Goal: Task Accomplishment & Management: Use online tool/utility

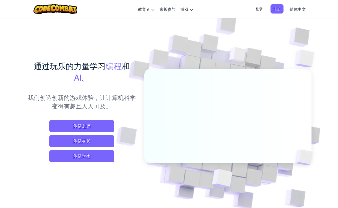
click at [237, 36] on img at bounding box center [225, 110] width 278 height 278
click at [86, 159] on span "我是学生" at bounding box center [81, 156] width 65 height 12
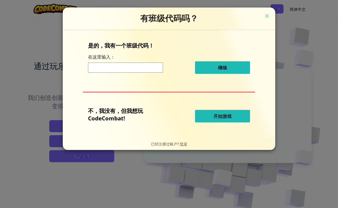
click at [111, 70] on input at bounding box center [125, 68] width 75 height 10
click at [221, 118] on span "开始游戏" at bounding box center [223, 116] width 18 height 6
click at [225, 115] on span "开始游戏" at bounding box center [223, 116] width 18 height 6
click at [267, 15] on img at bounding box center [267, 17] width 7 height 8
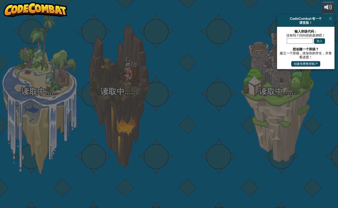
select select "zh-HANS"
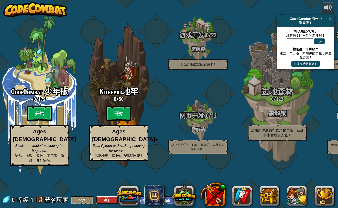
click at [108, 199] on button "注册" at bounding box center [107, 200] width 23 height 8
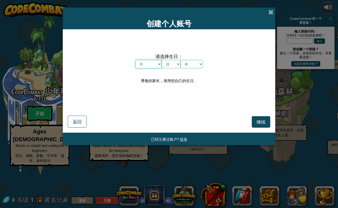
click at [146, 65] on select "月 一月 二月 三月 四月 五月 六月 七月 八月 九月 十月 十一月 十二月" at bounding box center [148, 64] width 27 height 9
select select "6"
click at [170, 64] on select "日 1 2 3 4 5 6 7 8 9 10 11 12 13 14 15 16 17 18 19 20 21 22 23 24 25 26 27 28 29…" at bounding box center [171, 64] width 19 height 9
select select "11"
click at [193, 67] on select "年 2025 2024 2023 2022 2021 2020 2019 2018 2017 2016 2015 2014 2013 2012 2011 20…" at bounding box center [192, 64] width 23 height 9
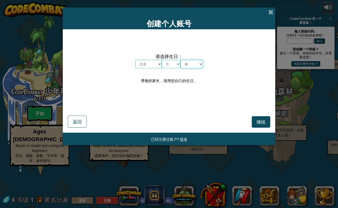
select select "1993"
click at [262, 123] on span "继续" at bounding box center [261, 122] width 9 height 6
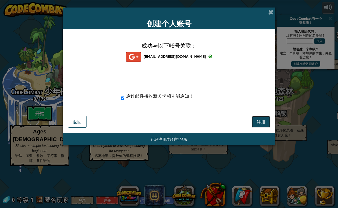
click at [261, 120] on span "注册" at bounding box center [261, 122] width 9 height 6
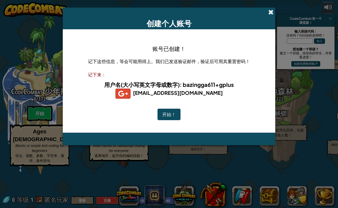
click at [271, 12] on span at bounding box center [270, 12] width 5 height 5
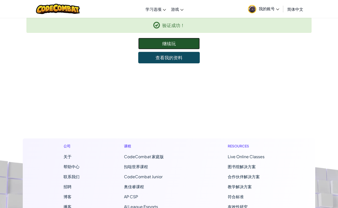
click at [168, 43] on link "继续玩" at bounding box center [169, 44] width 62 height 12
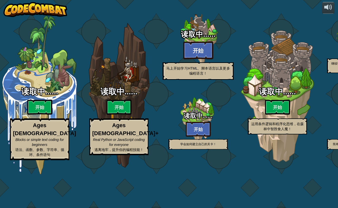
select select "zh-HANS"
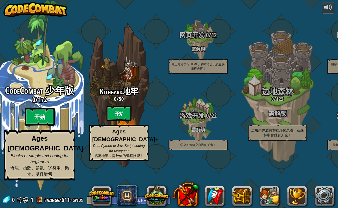
click at [40, 126] on btn "开始" at bounding box center [40, 117] width 30 height 18
select select "zh-HANS"
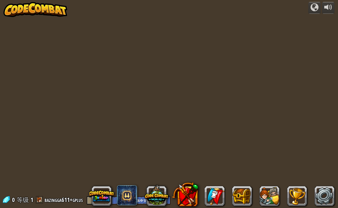
select select "zh-HANS"
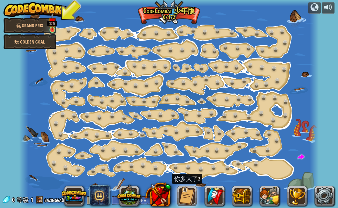
click at [54, 28] on img at bounding box center [53, 22] width 8 height 18
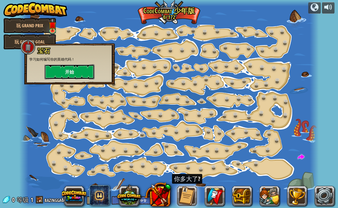
click at [71, 71] on button "开始" at bounding box center [70, 71] width 50 height 15
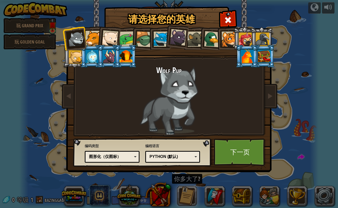
click at [90, 40] on div at bounding box center [93, 38] width 15 height 15
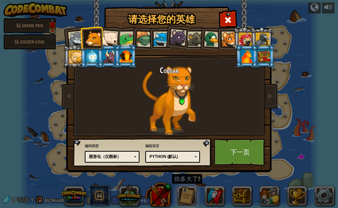
click at [93, 55] on div at bounding box center [92, 57] width 13 height 14
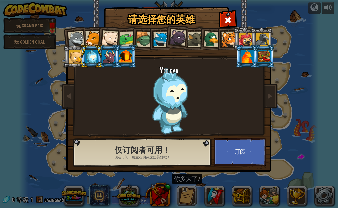
click at [78, 58] on div at bounding box center [76, 57] width 14 height 14
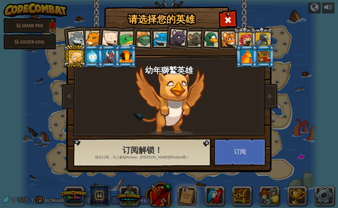
click at [92, 40] on div at bounding box center [93, 38] width 15 height 15
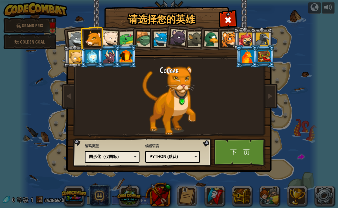
click at [110, 35] on div at bounding box center [110, 38] width 17 height 17
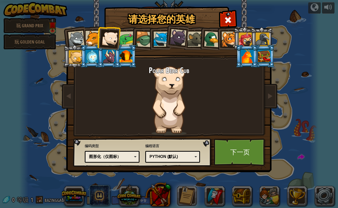
click at [180, 38] on div at bounding box center [178, 37] width 17 height 17
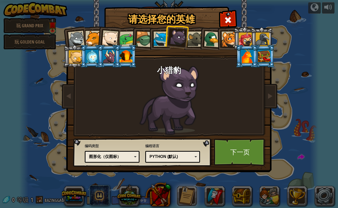
click at [130, 159] on div "图形化（仅图标）" at bounding box center [110, 157] width 43 height 6
click at [172, 160] on div "Python (默认)" at bounding box center [173, 157] width 48 height 8
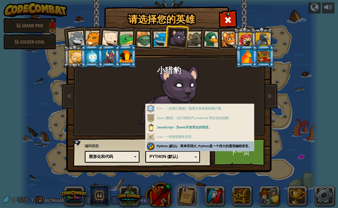
click at [196, 144] on div "编程语言 Python (默认) JavaScript Lua C++ Java (测试) Python (默认) C++ - （仅限订阅者）游戏开发和高性能…" at bounding box center [172, 152] width 55 height 21
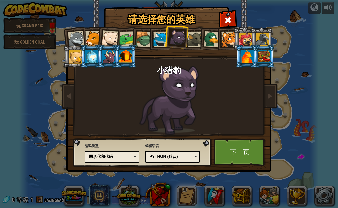
click at [241, 157] on link "下一页" at bounding box center [240, 152] width 52 height 28
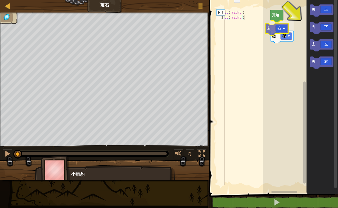
click at [280, 27] on div "开始 去 右 去 右 去 上 去 下 去 左 去 右 去 右" at bounding box center [300, 95] width 75 height 196
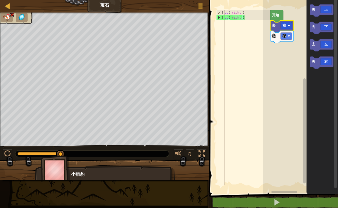
click at [278, 15] on text "开始" at bounding box center [276, 15] width 8 height 4
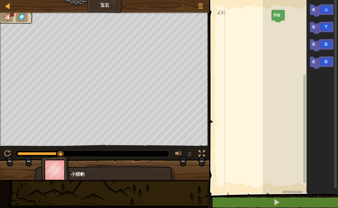
click at [141, 170] on div "小猎豹" at bounding box center [105, 187] width 140 height 42
click at [112, 5] on div "地图 宝石 游戏菜单" at bounding box center [104, 6] width 209 height 13
click at [199, 8] on span at bounding box center [200, 8] width 5 height 1
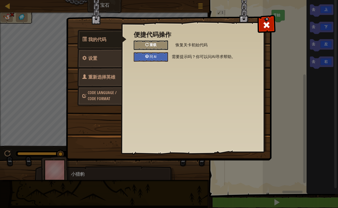
click at [151, 45] on span "重载" at bounding box center [153, 44] width 7 height 5
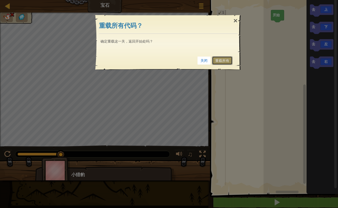
click at [222, 58] on link "重载所有" at bounding box center [222, 60] width 21 height 9
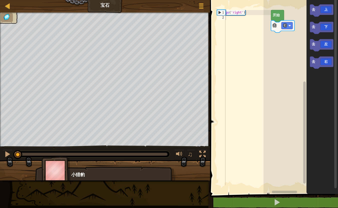
click at [276, 17] on text "开始" at bounding box center [277, 15] width 8 height 4
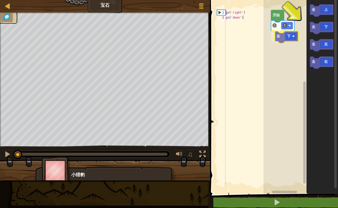
click at [288, 36] on div "去 右 去 下 开始 去 上 去 下 去 左 去 右 去 下" at bounding box center [301, 95] width 75 height 196
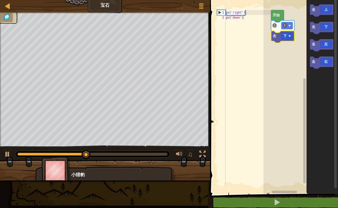
type textarea "go('down')"
click at [251, 20] on div "go ( 'right' ) go ( 'down' )" at bounding box center [248, 102] width 47 height 185
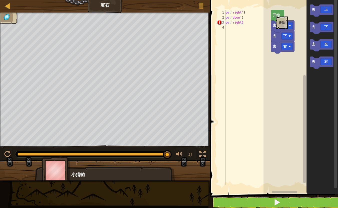
scroll to position [2, 1]
type textarea "go('right')"
click at [279, 14] on text "开始" at bounding box center [277, 15] width 8 height 4
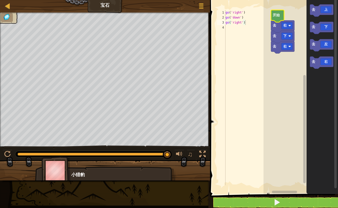
click at [279, 14] on text "开始" at bounding box center [277, 15] width 8 height 4
click at [248, 27] on div "go ( 'right' ) go ( 'down' ) go ( 'right' )" at bounding box center [248, 102] width 47 height 185
click at [248, 11] on div "go ( 'right' ) go ( 'down' ) go ( 'right' )" at bounding box center [248, 102] width 47 height 185
type textarea "go('right')"
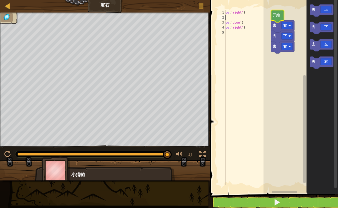
type textarea "、"
type textarea "go('right')"
click at [249, 23] on div "go ( 'right' ) go ( 'down' ) go ( 'right' )" at bounding box center [248, 102] width 47 height 185
click at [230, 26] on div "go ( 'right' ) go ( 'down' ) go ( 'right' )" at bounding box center [248, 102] width 47 height 185
type textarea "go('right')"
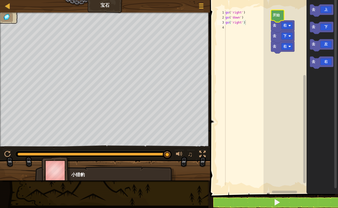
click at [279, 14] on text "开始" at bounding box center [277, 15] width 8 height 4
click at [277, 16] on text "开始" at bounding box center [277, 15] width 8 height 4
click at [281, 54] on div "开始 去 右 去 下 去 上 去 下 去 左 去 右 去 右" at bounding box center [301, 95] width 75 height 196
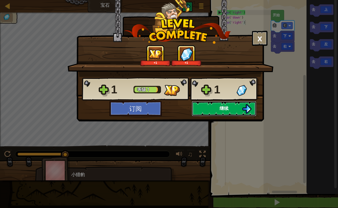
click at [218, 107] on button "继续" at bounding box center [224, 108] width 65 height 15
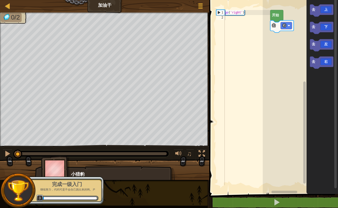
type textarea "go('right')"
click at [253, 13] on div "go ( 'right' )" at bounding box center [247, 102] width 47 height 185
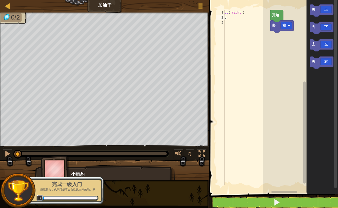
scroll to position [0, 0]
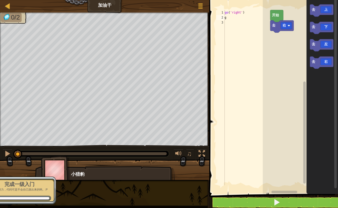
type textarea "go"
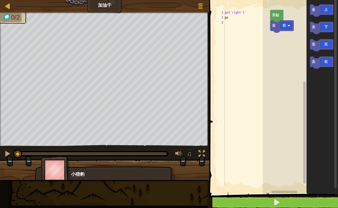
scroll to position [0, 0]
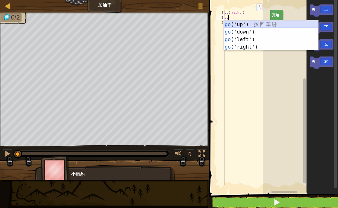
click at [251, 24] on div "go ('up') 按 回 车 键 go ('down') 按 回 车 键 go ('left') 按 回 车 键 go ('right') 按 回 车 键" at bounding box center [271, 43] width 95 height 45
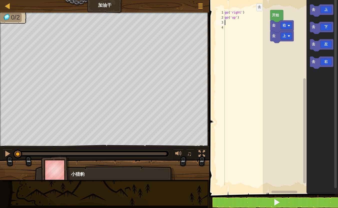
scroll to position [0, 0]
type textarea "go"
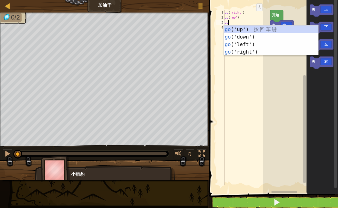
scroll to position [0, 0]
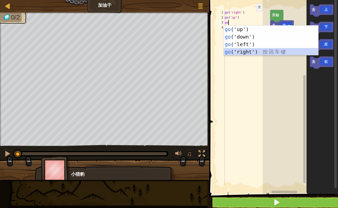
click at [250, 53] on div "go ('up') 按 回 车 键 go ('down') 按 回 车 键 go ('left') 按 回 车 键 go ('right') 按 回 车 键" at bounding box center [271, 48] width 95 height 45
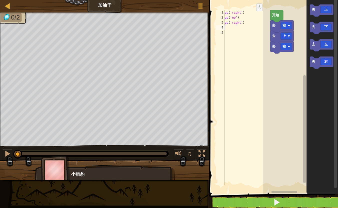
scroll to position [2, 0]
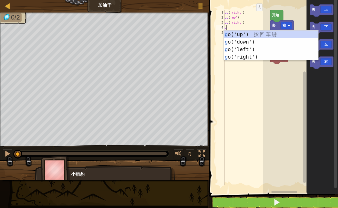
type textarea "go"
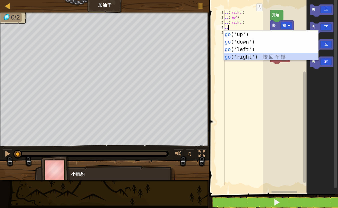
click at [249, 57] on div "go ('up') 按 回 车 键 go ('down') 按 回 车 键 go ('left') 按 回 车 键 go ('right') 按 回 车 键" at bounding box center [271, 53] width 95 height 45
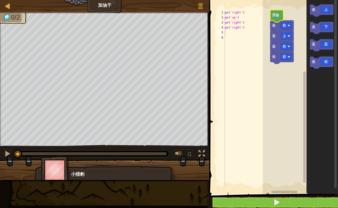
click at [276, 15] on text "开始" at bounding box center [276, 15] width 8 height 4
click at [228, 38] on div "go ( 'right' ) go ( 'up' ) go ( 'right' ) go ( 'right' )" at bounding box center [247, 102] width 47 height 185
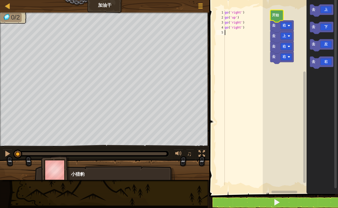
type textarea "go('right')"
click at [277, 201] on span at bounding box center [276, 202] width 7 height 7
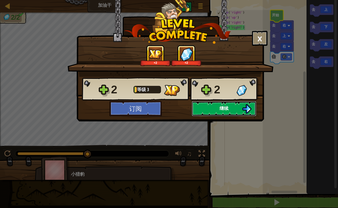
click at [221, 109] on span "继续" at bounding box center [224, 108] width 9 height 6
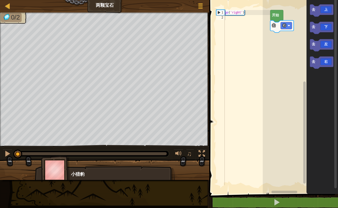
type textarea "go('right')"
click at [249, 14] on div "go ( 'right' )" at bounding box center [247, 102] width 47 height 185
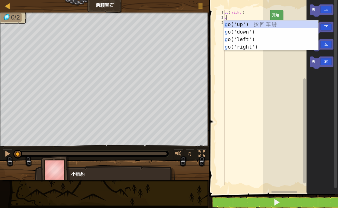
type textarea "go"
click at [251, 46] on div "go ('up') 按 回 车 键 go ('down') 按 回 车 键 go ('left') 按 回 车 键 go ('right') 按 回 车 键" at bounding box center [271, 43] width 95 height 45
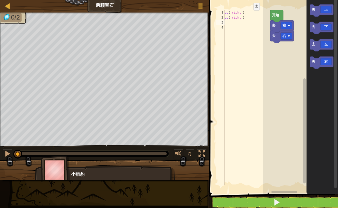
type textarea "go"
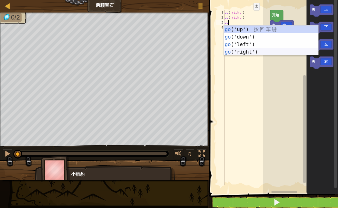
click at [251, 53] on div "go ('up') 按 回 车 键 go ('down') 按 回 车 键 go ('left') 按 回 车 键 go ('right') 按 回 车 键" at bounding box center [271, 48] width 95 height 45
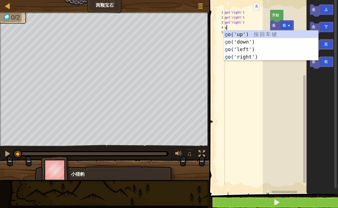
type textarea "go"
click at [258, 35] on div "go ('up') 按 回 车 键 go ('down') 按 回 车 键 go ('left') 按 回 车 键 go ('right') 按 回 车 键" at bounding box center [271, 53] width 95 height 45
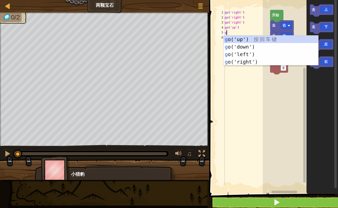
type textarea "go"
click at [242, 47] on div "go ('up') 按 回 车 键 go ('down') 按 回 车 键 go ('left') 按 回 车 键 go ('right') 按 回 车 键" at bounding box center [271, 58] width 95 height 45
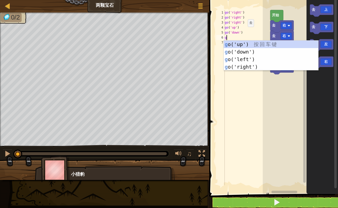
type textarea "go"
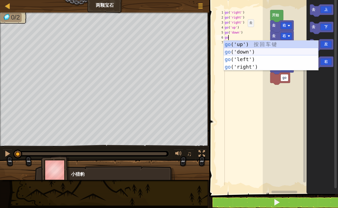
click at [243, 51] on div "go ('up') 按 回 车 键 go ('down') 按 回 车 键 go ('left') 按 回 车 键 go ('right') 按 回 车 键" at bounding box center [271, 63] width 95 height 45
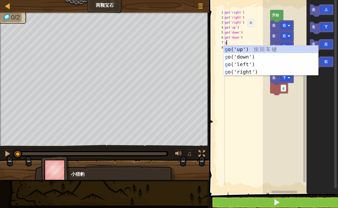
type textarea "go"
click at [256, 49] on div "go ('up') 按 回 车 键 go ('down') 按 回 车 键 go ('left') 按 回 车 键 go ('right') 按 回 车 键" at bounding box center [271, 68] width 95 height 45
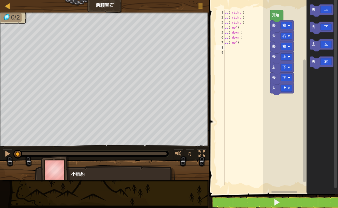
click at [272, 196] on span at bounding box center [274, 90] width 133 height 214
click at [274, 203] on span at bounding box center [276, 202] width 7 height 7
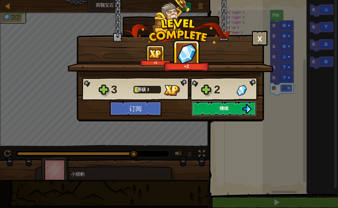
click at [227, 112] on button "继续" at bounding box center [224, 108] width 65 height 15
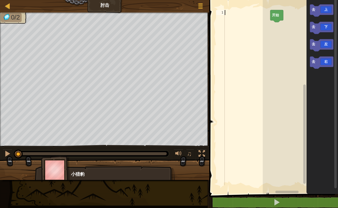
click at [230, 14] on div at bounding box center [247, 102] width 47 height 185
type textarea "go"
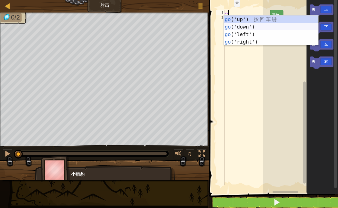
click at [235, 25] on div "go ('up') 按 回 车 键 go ('down') 按 回 车 键 go ('left') 按 回 车 键 go ('right') 按 回 车 键" at bounding box center [271, 38] width 95 height 45
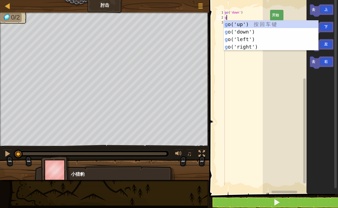
type textarea "go"
click at [236, 32] on div "go ('up') 按 回 车 键 go ('down') 按 回 车 键 go ('left') 按 回 车 键 go ('right') 按 回 车 键" at bounding box center [271, 43] width 95 height 45
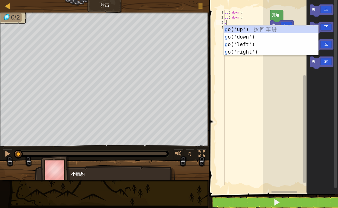
type textarea "go"
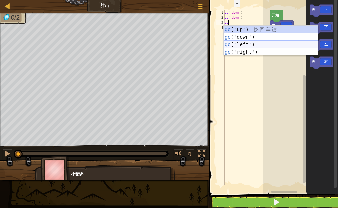
click at [249, 46] on div "go ('up') 按 回 车 键 go ('down') 按 回 车 键 go ('left') 按 回 车 键 go ('right') 按 回 车 键" at bounding box center [271, 48] width 95 height 45
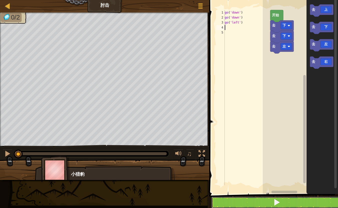
click at [278, 200] on span at bounding box center [276, 202] width 7 height 7
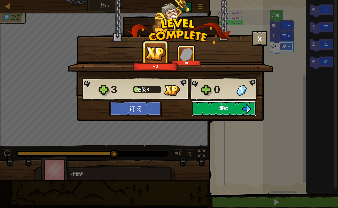
click at [219, 106] on button "继续" at bounding box center [224, 108] width 65 height 15
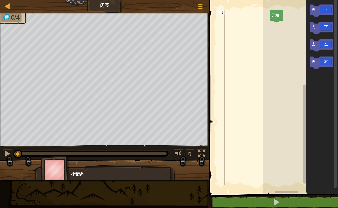
click at [231, 15] on div at bounding box center [247, 102] width 47 height 185
type textarea "go"
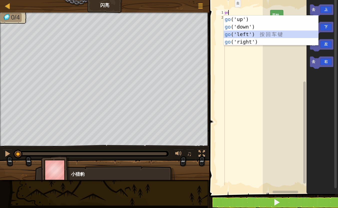
click at [242, 33] on div "go ('up') 按 回 车 键 go ('down') 按 回 车 键 go ('left') 按 回 车 键 go ('right') 按 回 车 键" at bounding box center [271, 38] width 95 height 45
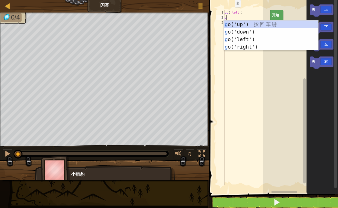
type textarea "go"
click at [243, 31] on div "go ('up') 按 回 车 键 go ('down') 按 回 车 键 go ('left') 按 回 车 键 go ('right') 按 回 车 键" at bounding box center [271, 43] width 95 height 45
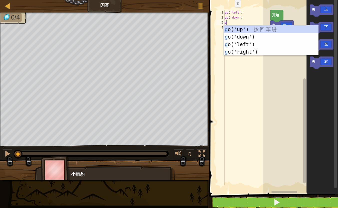
type textarea "go"
click at [247, 43] on div "go ('up') 按 回 车 键 go ('down') 按 回 车 键 go ('left') 按 回 车 键 go ('right') 按 回 车 键" at bounding box center [271, 48] width 95 height 45
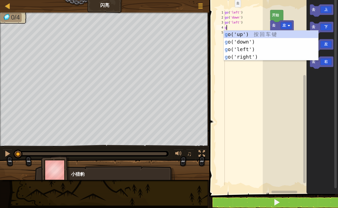
type textarea "go"
click at [247, 34] on div "go ('up') 按 回 车 键 go ('down') 按 回 车 键 go ('left') 按 回 车 键 go ('right') 按 回 车 键" at bounding box center [271, 53] width 95 height 45
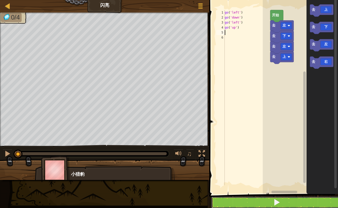
click at [265, 205] on button at bounding box center [277, 203] width 130 height 12
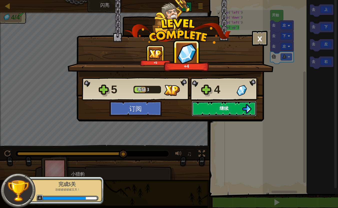
click at [228, 110] on span "继续" at bounding box center [224, 108] width 9 height 6
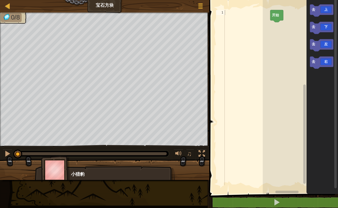
click at [232, 56] on div at bounding box center [247, 102] width 47 height 185
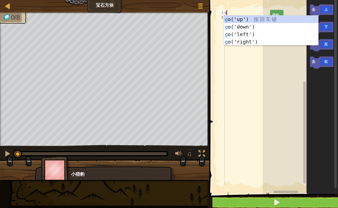
scroll to position [2, 0]
type textarea "go"
click at [262, 17] on div "go ('up') 按 回 车 键 go ('down') 按 回 车 键 go ('left') 按 回 车 键 go ('right') 按 回 车 键" at bounding box center [271, 38] width 95 height 45
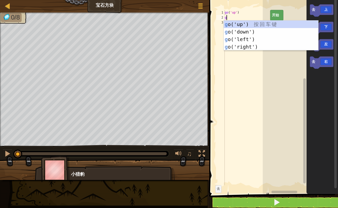
type textarea "go"
click at [264, 49] on div "go ('up') 按 回 车 键 go ('down') 按 回 车 键 go ('left') 按 回 车 键 go ('right') 按 回 车 键" at bounding box center [271, 43] width 95 height 45
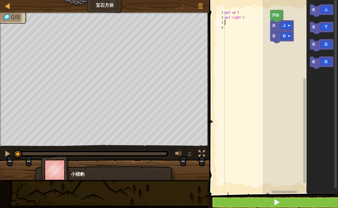
type textarea "go"
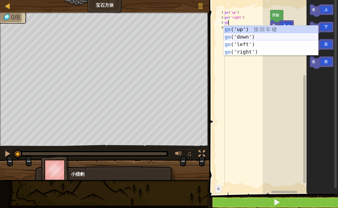
click at [247, 39] on div "go ('up') 按 回 车 键 go ('down') 按 回 车 键 go ('left') 按 回 车 键 go ('right') 按 回 车 键" at bounding box center [271, 48] width 95 height 45
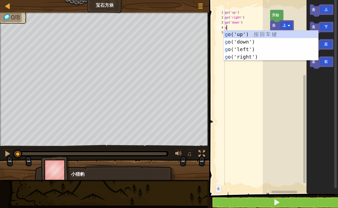
type textarea "go"
click at [250, 41] on div "go ('up') 按 回 车 键 go ('down') 按 回 车 键 go ('left') 按 回 车 键 go ('right') 按 回 车 键" at bounding box center [271, 53] width 95 height 45
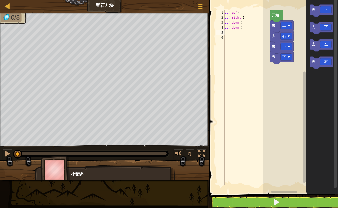
type textarea "go"
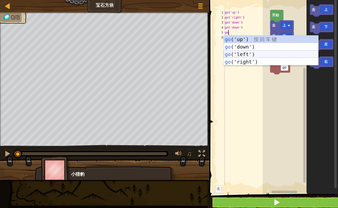
click at [237, 53] on div "go ('up') 按 回 车 键 go ('down') 按 回 车 键 go ('left') 按 回 车 键 go ('right') 按 回 车 键" at bounding box center [271, 58] width 95 height 45
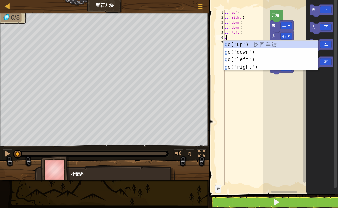
type textarea "go"
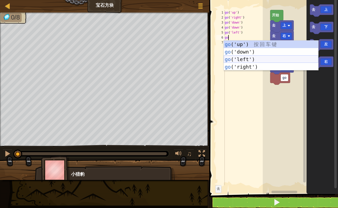
click at [246, 60] on div "go ('up') 按 回 车 键 go ('down') 按 回 车 键 go ('left') 按 回 车 键 go ('right') 按 回 车 键" at bounding box center [271, 63] width 95 height 45
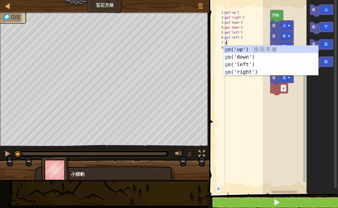
type textarea "go"
click at [250, 49] on div "go ('up') 按 回 车 键 go ('down') 按 回 车 键 go ('left') 按 回 车 键 go ('right') 按 回 车 键" at bounding box center [271, 68] width 95 height 45
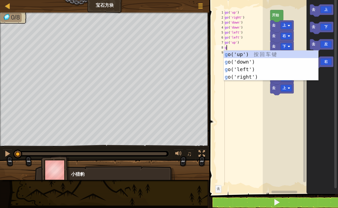
type textarea "go"
click at [256, 52] on div "go ('up') 按 回 车 键 go ('down') 按 回 车 键 go ('left') 按 回 车 键 go ('right') 按 回 车 键" at bounding box center [271, 73] width 95 height 45
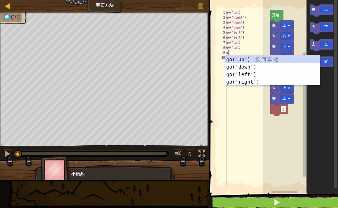
type textarea "go"
click at [256, 83] on div "go ('up') 按 回 车 键 go ('down') 按 回 车 键 go ('left') 按 回 车 键 go ('right') 按 回 车 键" at bounding box center [272, 78] width 95 height 45
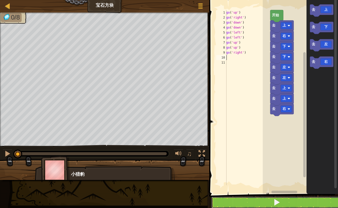
click at [276, 202] on span at bounding box center [276, 202] width 7 height 7
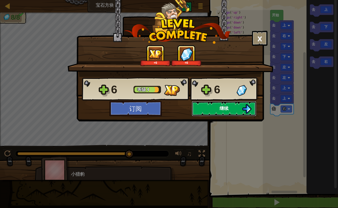
click at [222, 106] on span "继续" at bounding box center [224, 108] width 9 height 6
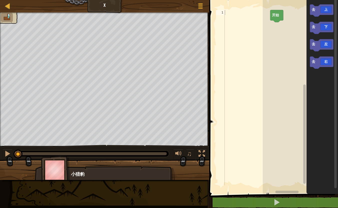
click at [233, 15] on div at bounding box center [247, 102] width 47 height 185
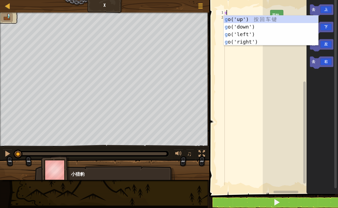
scroll to position [2, 0]
type textarea "go"
click at [239, 18] on div "go ('up') 按 回 车 键 go ('down') 按 回 车 键 go ('left') 按 回 车 键 go ('right') 按 回 车 键" at bounding box center [271, 38] width 95 height 45
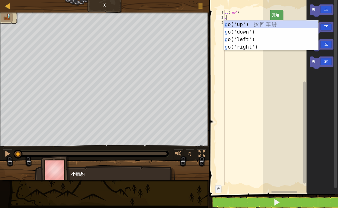
type textarea "go"
click at [254, 47] on div "go ('up') 按 回 车 键 go ('down') 按 回 车 键 go ('left') 按 回 车 键 go ('right') 按 回 车 键" at bounding box center [271, 43] width 95 height 45
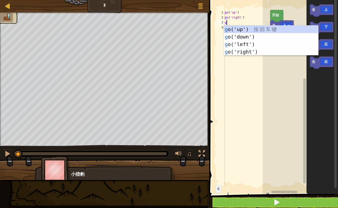
type textarea "go"
click at [257, 50] on div "go ('up') 按 回 车 键 go ('down') 按 回 车 键 go ('left') 按 回 车 键 go ('right') 按 回 车 键" at bounding box center [271, 48] width 95 height 45
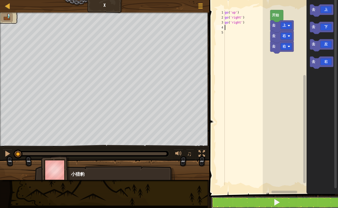
click at [279, 204] on span at bounding box center [276, 202] width 7 height 7
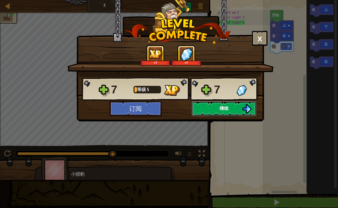
click at [230, 107] on button "继续" at bounding box center [224, 108] width 65 height 15
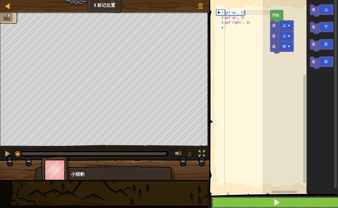
click at [258, 200] on button at bounding box center [277, 203] width 130 height 12
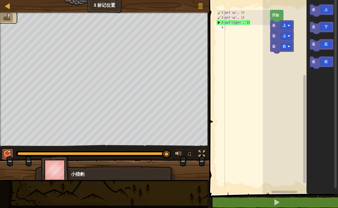
click at [10, 155] on div at bounding box center [7, 153] width 7 height 7
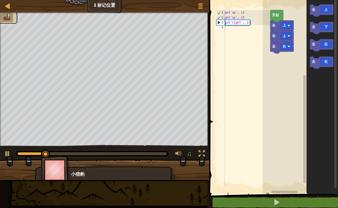
click at [227, 30] on div "go ( 'up' , 1 ) go ( 'up' , 1 ) go ( 'right' , 1 )" at bounding box center [247, 102] width 47 height 185
type textarea "go"
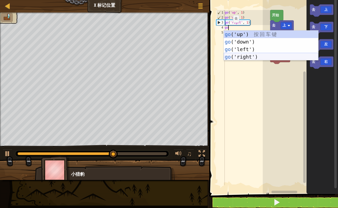
click at [253, 56] on div "go ('up') 按 回 车 键 go ('down') 按 回 车 键 go ('left') 按 回 车 键 go ('right') 按 回 车 键" at bounding box center [271, 53] width 95 height 45
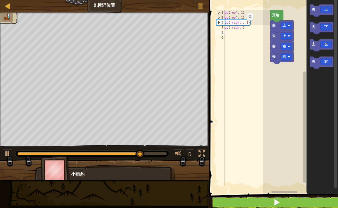
click at [243, 28] on div "go ( 'up' , 1 ) go ( 'up' , 1 ) go ( 'right' , 1 ) go ( 'right' )" at bounding box center [247, 102] width 47 height 185
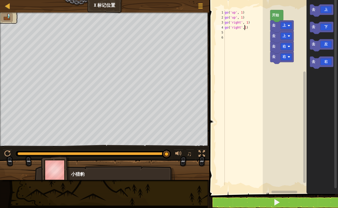
scroll to position [2, 2]
type textarea "go('right',1)"
click at [230, 33] on div "go ( 'up' , 1 ) go ( 'up' , 1 ) go ( 'right' , 1 ) go ( 'right' , 1 )" at bounding box center [247, 102] width 47 height 185
drag, startPoint x: 255, startPoint y: 27, endPoint x: 209, endPoint y: 27, distance: 46.5
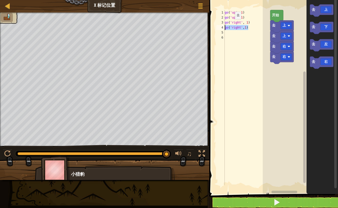
click at [209, 27] on div "1 2 3 4 5 6 go ( 'up' , 1 ) go ( 'up' , 1 ) go ( 'right' , 1 ) go ( 'right' , 1…" at bounding box center [273, 106] width 130 height 206
type textarea "go('right',1)"
click at [231, 33] on div "go ( 'up' , 1 ) go ( 'up' , 1 ) go ( 'right' , 1 ) go ( 'right' , 1 )" at bounding box center [247, 102] width 47 height 185
paste textarea "go('right',1)"
type textarea "go('right',1)"
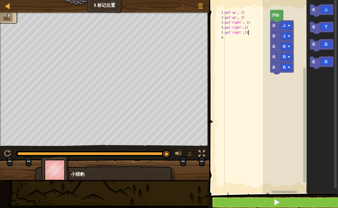
click at [231, 38] on div "go ( 'up' , 1 ) go ( 'up' , 1 ) go ( 'right' , 1 ) go ( 'right' , 1 ) go ( 'rig…" at bounding box center [247, 102] width 47 height 185
paste textarea "go('right',1)"
click at [241, 38] on div "go ( 'up' , 1 ) go ( 'up' , 1 ) go ( 'right' , 1 ) go ( 'right' , 1 ) go ( 'rig…" at bounding box center [247, 102] width 47 height 185
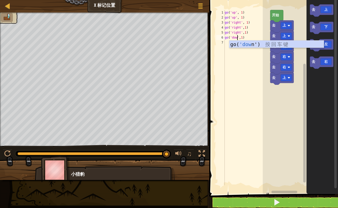
scroll to position [2, 1]
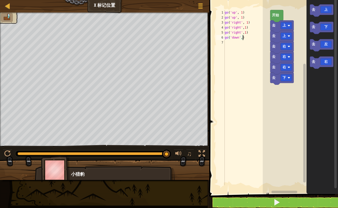
type textarea "go('down',1)"
drag, startPoint x: 249, startPoint y: 38, endPoint x: 214, endPoint y: 38, distance: 35.5
click at [214, 38] on div "go('down',1) 1 2 3 4 5 6 7 go ( 'up' , 1 ) go ( 'up' , 1 ) go ( 'right' , 1 ) g…" at bounding box center [273, 106] width 130 height 206
click at [229, 43] on div "go ( 'up' , 1 ) go ( 'up' , 1 ) go ( 'right' , 1 ) go ( 'right' , 1 ) go ( 'rig…" at bounding box center [247, 102] width 47 height 185
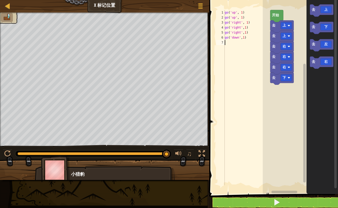
scroll to position [2, 0]
paste textarea "go('down',1)"
type textarea "go('down',1)"
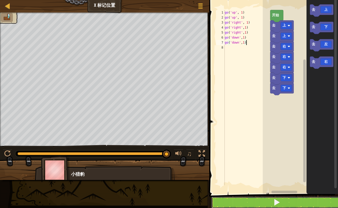
click at [275, 197] on button at bounding box center [277, 203] width 130 height 12
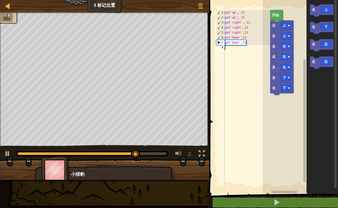
click at [229, 47] on div "go ( 'up' , 1 ) go ( 'up' , 1 ) go ( 'right' , 1 ) go ( 'right' , 1 ) go ( 'rig…" at bounding box center [247, 102] width 47 height 185
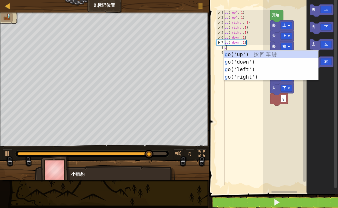
type textarea "go"
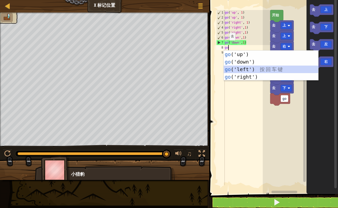
click at [235, 71] on div "go ('up') 按 回 车 键 go ('down') 按 回 车 键 go ('left') 按 回 车 键 go ('right') 按 回 车 键" at bounding box center [271, 73] width 95 height 45
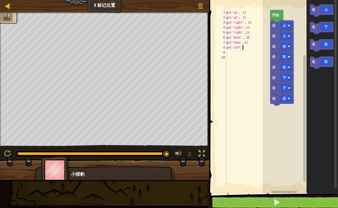
click at [243, 49] on div "go ( 'up' , 1 ) go ( 'up' , 1 ) go ( 'right' , 1 ) go ( 'right' , 1 ) go ( 'rig…" at bounding box center [247, 102] width 45 height 185
type textarea "go('left',1)"
click at [260, 203] on button at bounding box center [277, 203] width 130 height 12
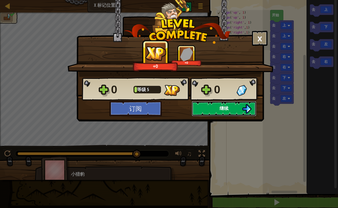
click at [228, 105] on span "继续" at bounding box center [224, 108] width 9 height 6
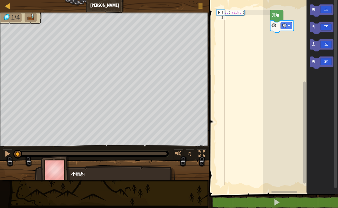
click at [233, 19] on div "go ( 'right' )" at bounding box center [247, 102] width 47 height 185
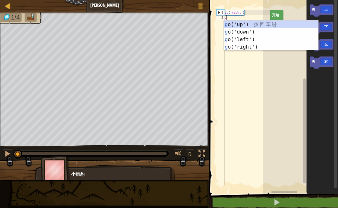
scroll to position [2, 0]
type textarea "go"
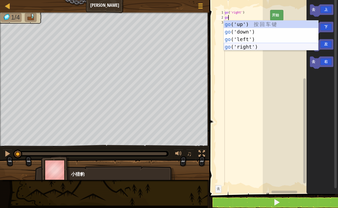
click at [252, 45] on div "go ('up') 按 回 车 键 go ('down') 按 回 车 键 go ('left') 按 回 车 键 go ('right') 按 回 车 键" at bounding box center [271, 43] width 95 height 45
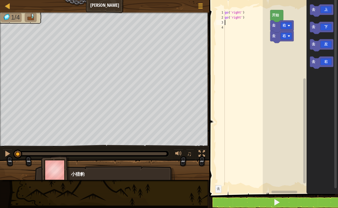
type textarea "go"
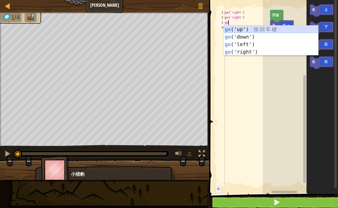
click at [260, 31] on div "go ('up') 按 回 车 键 go ('down') 按 回 车 键 go ('left') 按 回 车 键 go ('right') 按 回 车 键" at bounding box center [271, 48] width 95 height 45
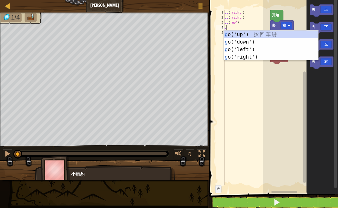
type textarea "go"
click at [266, 35] on div "go ('up') 按 回 车 键 go ('down') 按 回 车 键 go ('left') 按 回 车 键 go ('right') 按 回 车 键" at bounding box center [271, 53] width 95 height 45
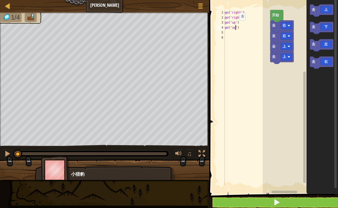
click at [235, 28] on div "go ( 'right' ) go ( 'right' ) go ( 'up' ) go ( 'up' )" at bounding box center [247, 102] width 47 height 185
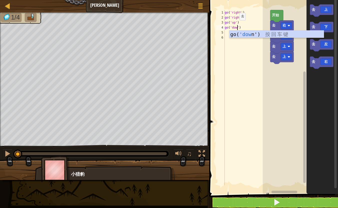
scroll to position [2, 1]
click at [278, 31] on div "go( 'down ') 按 回 车 键" at bounding box center [276, 42] width 95 height 23
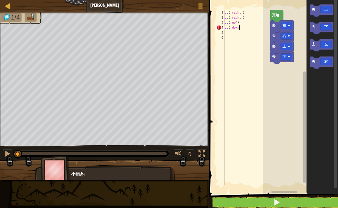
scroll to position [2, 1]
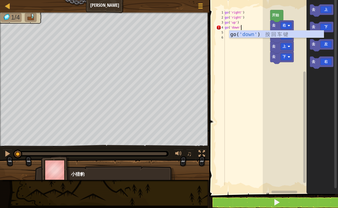
type textarea "go('down')"
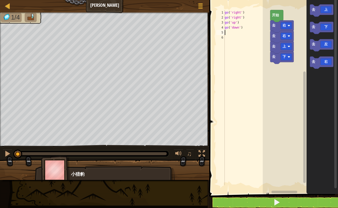
click at [232, 34] on div "go ( 'right' ) go ( 'right' ) go ( 'up' ) go ( 'down' )" at bounding box center [247, 102] width 47 height 185
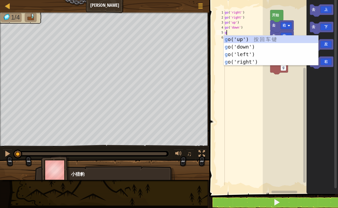
type textarea "go"
click at [241, 46] on div "go ('up') 按 回 车 键 go ('down') 按 回 车 键 go ('left') 按 回 车 键 go ('right') 按 回 车 键" at bounding box center [271, 58] width 95 height 45
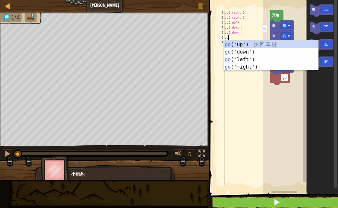
click at [257, 40] on div "go ( 'right' ) go ( 'right' ) go ( 'up' ) go ( 'down' ) go ( 'down' ) go" at bounding box center [247, 102] width 47 height 185
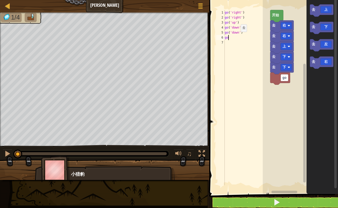
click at [237, 39] on div "go ( 'right' ) go ( 'right' ) go ( 'up' ) go ( 'down' ) go ( 'down' ) go" at bounding box center [247, 102] width 47 height 185
type textarea "g"
type textarea "go"
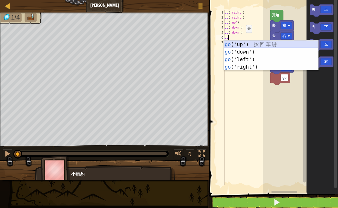
click at [250, 44] on div "go ('up') 按 回 车 键 go ('down') 按 回 车 键 go ('left') 按 回 车 键 go ('right') 按 回 车 键" at bounding box center [271, 63] width 95 height 45
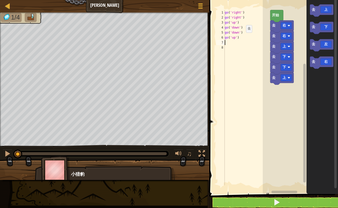
type textarea "go"
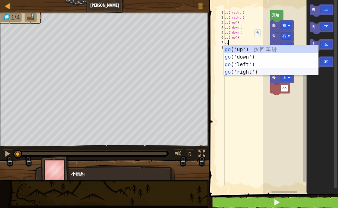
click at [264, 71] on div "go ('up') 按 回 车 键 go ('down') 按 回 车 键 go ('left') 按 回 车 键 go ('right') 按 回 车 键" at bounding box center [271, 68] width 95 height 45
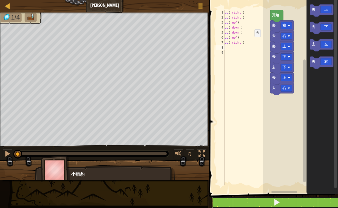
click at [271, 201] on button at bounding box center [277, 203] width 130 height 12
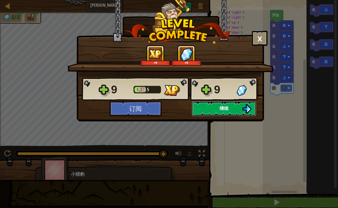
click at [224, 106] on span "继续" at bounding box center [224, 108] width 9 height 6
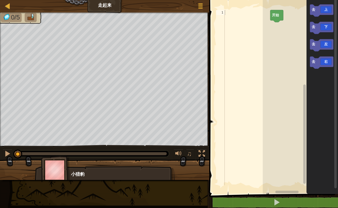
click at [234, 15] on div at bounding box center [247, 102] width 47 height 185
type textarea "go"
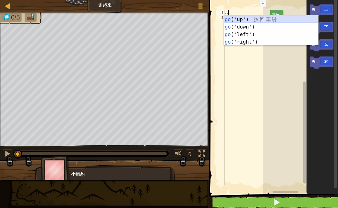
click at [257, 21] on div "go ('up') 按 回 车 键 go ('down') 按 回 车 键 go ('left') 按 回 车 键 go ('right') 按 回 车 键" at bounding box center [271, 38] width 95 height 45
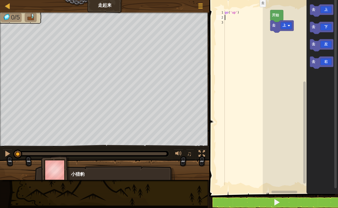
type textarea "go"
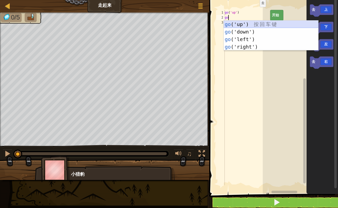
click at [260, 24] on div "go ('up') 按 回 车 键 go ('down') 按 回 车 键 go ('left') 按 回 车 键 go ('right') 按 回 车 键" at bounding box center [271, 43] width 95 height 45
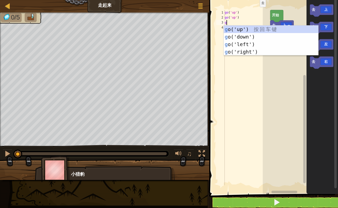
type textarea "go"
click at [263, 32] on div "go ('up') 按 回 车 键 go ('down') 按 回 车 键 go ('left') 按 回 车 键 go ('right') 按 回 车 键" at bounding box center [271, 48] width 95 height 45
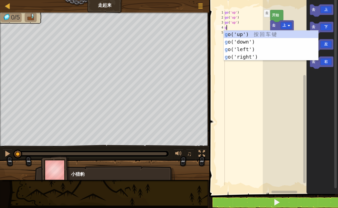
type textarea "go"
click at [267, 56] on div "go ('up') 按 回 车 键 go ('down') 按 回 车 键 go ('left') 按 回 车 键 go ('right') 按 回 车 键" at bounding box center [271, 53] width 95 height 45
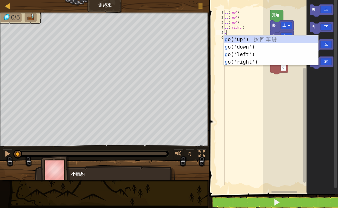
type textarea "go"
click at [250, 64] on div "go ('up') 按 回 车 键 go ('down') 按 回 车 键 go ('left') 按 回 车 键 go ('right') 按 回 车 键" at bounding box center [271, 58] width 95 height 45
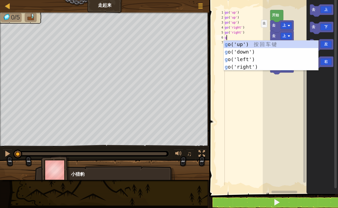
type textarea "go"
click at [253, 68] on div "go ('up') 按 回 车 键 go ('down') 按 回 车 键 go ('left') 按 回 车 键 go ('right') 按 回 车 键" at bounding box center [271, 63] width 95 height 45
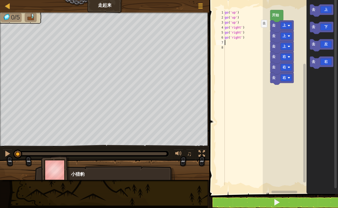
type textarea "go"
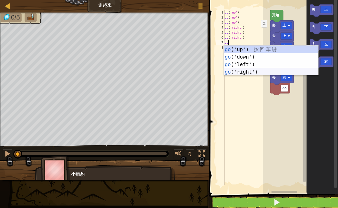
click at [251, 74] on div "go ('up') 按 回 车 键 go ('down') 按 回 车 键 go ('left') 按 回 车 键 go ('right') 按 回 车 键" at bounding box center [271, 68] width 95 height 45
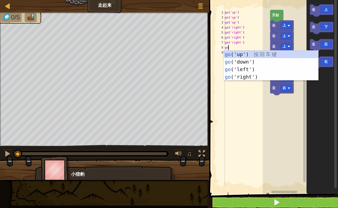
type textarea "go"
click at [241, 61] on div "go ('up') 按 回 车 键 go ('down') 按 回 车 键 go ('left') 按 回 车 键 go ('right') 按 回 车 键" at bounding box center [271, 73] width 95 height 45
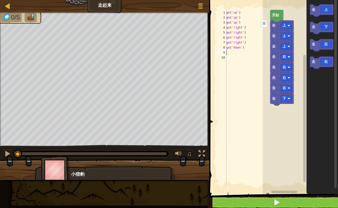
type textarea "go"
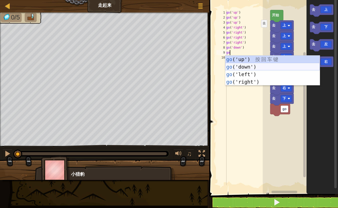
click at [245, 69] on div "go ('up') 按 回 车 键 go ('down') 按 回 车 键 go ('left') 按 回 车 键 go ('right') 按 回 车 键" at bounding box center [272, 78] width 95 height 45
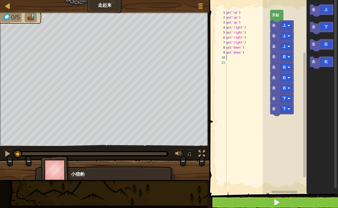
type textarea "go"
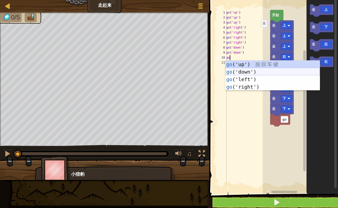
click at [252, 72] on div "go ('up') 按 回 车 键 go ('down') 按 回 车 键 go ('left') 按 回 车 键 go ('right') 按 回 车 键" at bounding box center [272, 83] width 95 height 45
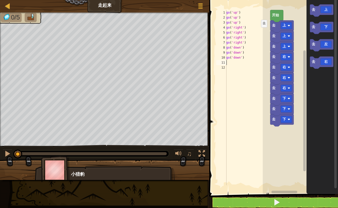
type textarea "go"
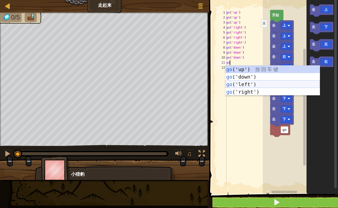
click at [259, 86] on div "go ('up') 按 回 车 键 go ('down') 按 回 车 键 go ('left') 按 回 车 键 go ('right') 按 回 车 键" at bounding box center [272, 88] width 95 height 45
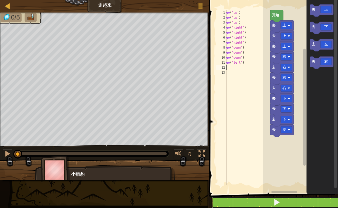
click at [272, 202] on button at bounding box center [277, 203] width 130 height 12
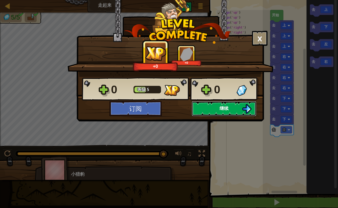
click at [222, 106] on span "继续" at bounding box center [224, 108] width 9 height 6
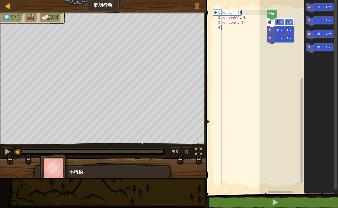
click at [227, 29] on div "go ( 'up' , 3 ) go ( 'right' , 4 ) go ( 'down' , 3 )" at bounding box center [244, 102] width 47 height 185
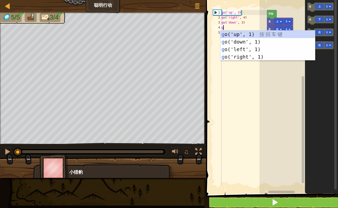
type textarea "go"
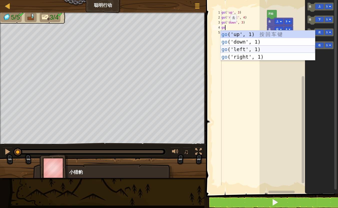
click at [244, 48] on div "go ('up', 1) 按 回 车 键 go ('down', 1) 按 回 车 键 go ('left', 1) 按 回 车 键 go ('right',…" at bounding box center [268, 53] width 95 height 45
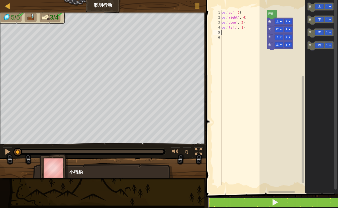
click at [265, 205] on button at bounding box center [275, 203] width 134 height 12
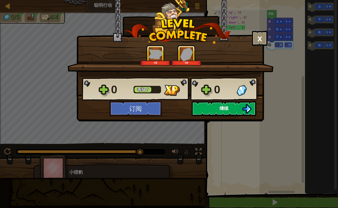
click at [232, 106] on button "继续" at bounding box center [224, 108] width 65 height 15
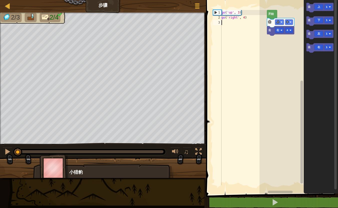
click at [229, 23] on div "go ( 'up' , 3 ) go ( 'right' , 4 )" at bounding box center [244, 102] width 47 height 185
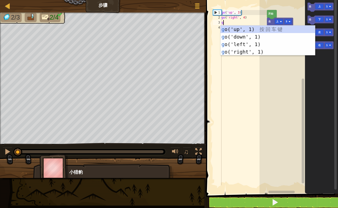
type textarea "go"
click at [233, 35] on div "go ('up', 1) 按 回 车 键 go ('down', 1) 按 回 车 键 go ('left', 1) 按 回 车 键 go ('right',…" at bounding box center [268, 48] width 95 height 45
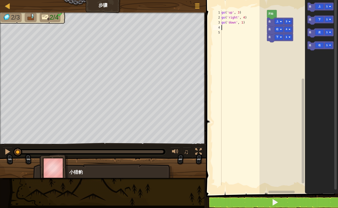
click at [244, 22] on div "go ( 'up' , 3 ) go ( 'right' , 4 ) go ( 'down' , 1 )" at bounding box center [244, 102] width 47 height 185
type textarea "go('down', 3)"
click at [228, 29] on div "go ( 'up' , 3 ) go ( 'right' , 4 ) go ( 'down' , 3 )" at bounding box center [244, 102] width 47 height 185
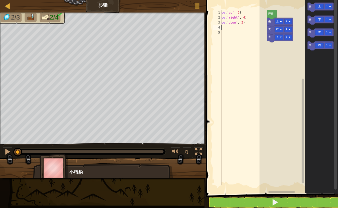
type textarea "go"
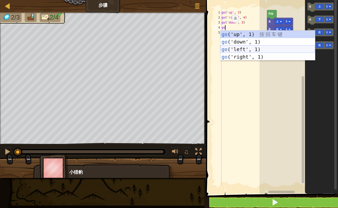
click at [239, 50] on div "go ('up', 1) 按 回 车 键 go ('down', 1) 按 回 车 键 go ('left', 1) 按 回 车 键 go ('right',…" at bounding box center [268, 53] width 95 height 45
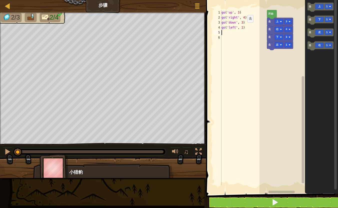
click at [243, 30] on div "go ( 'up' , 3 ) go ( 'right' , 4 ) go ( 'down' , 3 ) go ( 'left' , 1 )" at bounding box center [244, 102] width 47 height 185
type textarea "go('left', 2)"
click at [266, 203] on button at bounding box center [275, 203] width 134 height 12
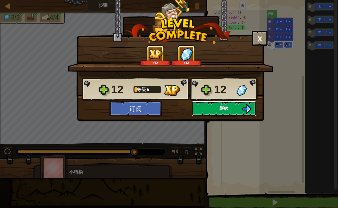
click at [235, 110] on button "继续" at bounding box center [224, 108] width 65 height 15
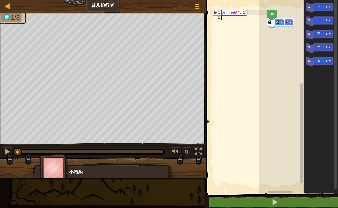
click at [230, 19] on div "go ( 'right' , 2 )" at bounding box center [244, 102] width 47 height 185
type textarea "f"
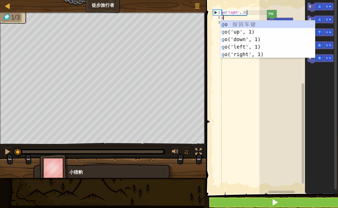
type textarea "go"
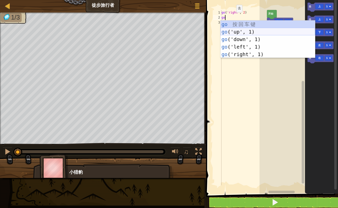
click at [248, 31] on div "go 按 回 车 键 go ('up', 1) 按 回 车 键 go ('down', 1) 按 回 车 键 go ('left', 1) 按 回 车 键 g…" at bounding box center [268, 47] width 95 height 53
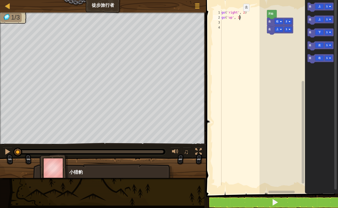
click at [239, 19] on div "go ( 'right' , 2 ) go ( 'up' , 1 )" at bounding box center [244, 102] width 47 height 185
type textarea "go('up', 3)"
click at [232, 26] on div "go ( 'right' , 2 ) go ( 'up' , 3 )" at bounding box center [244, 102] width 47 height 185
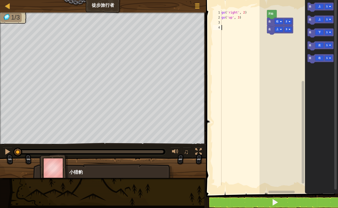
click at [226, 22] on div "go ( 'right' , 2 ) go ( 'up' , 3 )" at bounding box center [244, 102] width 47 height 185
type textarea "go"
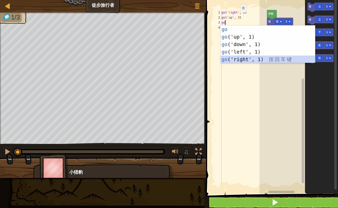
click at [246, 60] on div "go 按 回 车 键 go ('up', 1) 按 回 车 键 go ('down', 1) 按 回 车 键 go ('left', 1) 按 回 车 键 g…" at bounding box center [268, 52] width 95 height 53
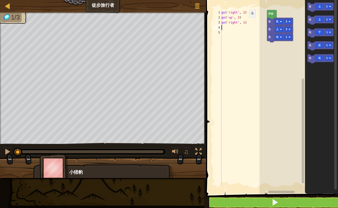
click at [245, 25] on div "go ( 'right' , 2 ) go ( 'up' , 3 ) go ( 'right' , 1 )" at bounding box center [244, 102] width 47 height 185
type textarea "go('right', 2)"
click at [236, 28] on div "go ( 'right' , 2 ) go ( 'up' , 3 ) go ( 'right' , 2 )" at bounding box center [244, 102] width 47 height 185
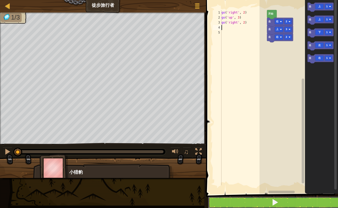
click at [271, 201] on button at bounding box center [275, 203] width 134 height 12
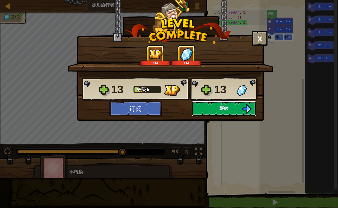
click at [220, 110] on span "继续" at bounding box center [224, 108] width 9 height 6
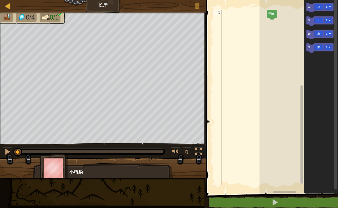
click at [227, 14] on div at bounding box center [244, 102] width 47 height 185
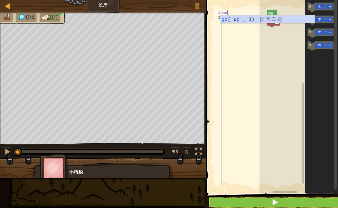
scroll to position [2, 0]
type textarea "go"
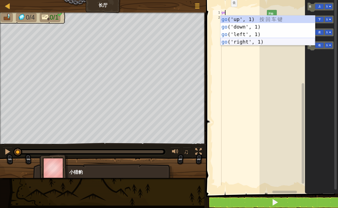
click at [241, 41] on div "go ('up', 1) 按 回 车 键 go ('down', 1) 按 回 车 键 go ('left', 1) 按 回 车 键 go ('right',…" at bounding box center [268, 38] width 95 height 45
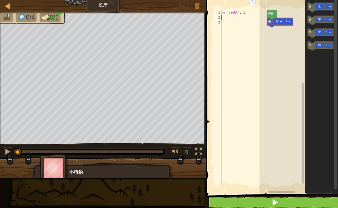
click at [245, 13] on div "go ( 'right' , 1 )" at bounding box center [244, 102] width 47 height 185
type textarea "go('right', 5)"
click at [282, 203] on button at bounding box center [275, 203] width 134 height 12
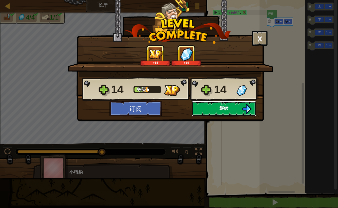
click at [233, 108] on button "继续" at bounding box center [224, 108] width 65 height 15
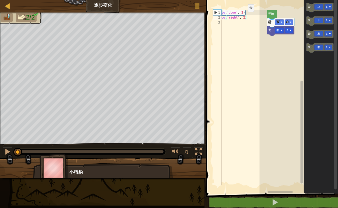
click at [245, 19] on div "go ( 'down' , 2 ) go ( 'right' , 2 )" at bounding box center [244, 102] width 47 height 185
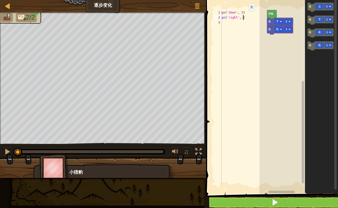
scroll to position [2, 2]
type textarea "go('right', 5)"
click at [267, 201] on button at bounding box center [275, 203] width 134 height 12
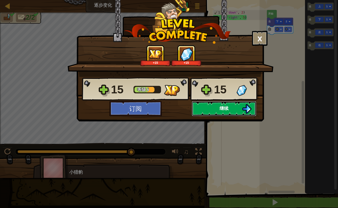
click at [212, 108] on button "继续" at bounding box center [224, 108] width 65 height 15
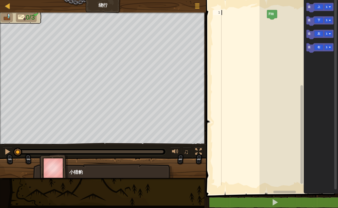
click at [235, 15] on div at bounding box center [244, 102] width 47 height 185
type textarea "go"
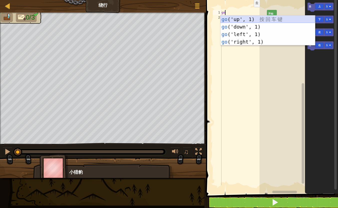
click at [250, 20] on div "go ('up', 1) 按 回 车 键 go ('down', 1) 按 回 车 键 go ('left', 1) 按 回 车 键 go ('right',…" at bounding box center [268, 38] width 95 height 45
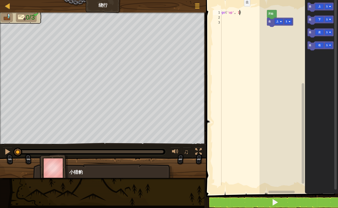
click at [240, 14] on div "go ( 'up' , 1 )" at bounding box center [244, 102] width 47 height 185
type textarea "go('up', 2)"
click at [234, 17] on div "go ( 'up' , 2 )" at bounding box center [244, 102] width 47 height 185
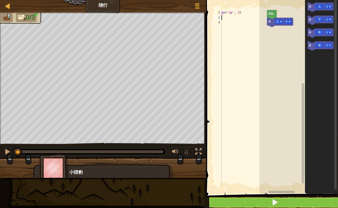
type textarea "go"
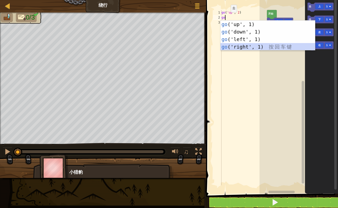
click at [250, 47] on div "go ('up', 1) 按 回 车 键 go ('down', 1) 按 回 车 键 go ('left', 1) 按 回 车 键 go ('right',…" at bounding box center [268, 43] width 95 height 45
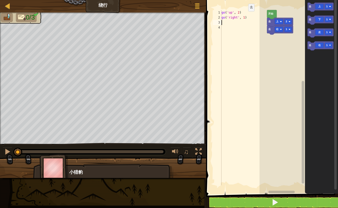
click at [244, 19] on div "go ( 'up' , 2 ) go ( 'right' , 1 )" at bounding box center [244, 102] width 47 height 185
type textarea "go('right', 3)"
click at [230, 22] on div "go ( 'up' , 2 ) go ( 'right' , 3 )" at bounding box center [244, 102] width 47 height 185
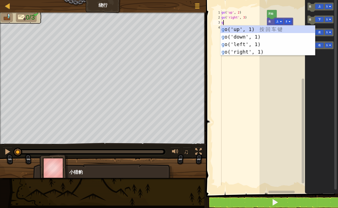
type textarea "go"
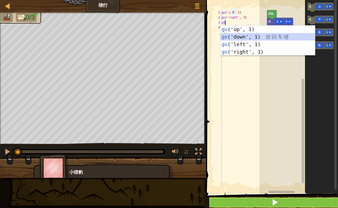
click at [249, 37] on div "go ('up', 1) 按 回 车 键 go ('down', 1) 按 回 车 键 go ('left', 1) 按 回 车 键 go ('right',…" at bounding box center [268, 48] width 95 height 45
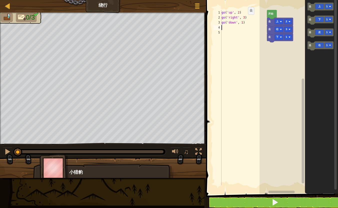
click at [243, 22] on div "go ( 'up' , 2 ) go ( 'right' , 3 ) go ( 'down' , 1 )" at bounding box center [244, 102] width 47 height 185
type textarea "go('down', 2)"
click at [269, 204] on button at bounding box center [275, 203] width 134 height 12
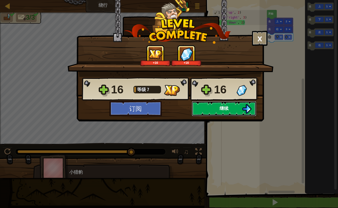
click at [225, 109] on span "继续" at bounding box center [224, 108] width 9 height 6
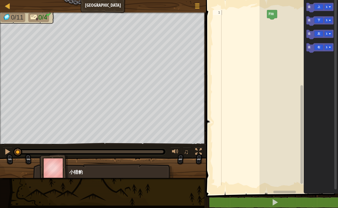
click at [233, 14] on div at bounding box center [244, 102] width 47 height 185
type textarea "go"
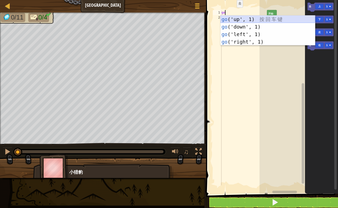
click at [242, 18] on div "go ('up', 1) 按 回 车 键 go ('down', 1) 按 回 车 键 go ('left', 1) 按 回 车 键 go ('right',…" at bounding box center [268, 38] width 95 height 45
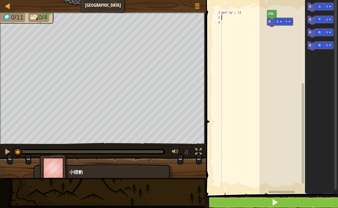
click at [241, 14] on div "go ( 'up' , 1 )" at bounding box center [244, 102] width 47 height 185
type textarea "go('up', 3)"
click at [226, 17] on div "go ( 'up' , 3 )" at bounding box center [244, 102] width 47 height 185
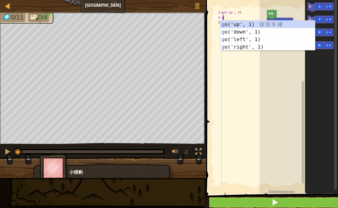
type textarea "go"
click at [245, 47] on div "go ('up', 1) 按 回 车 键 go ('down', 1) 按 回 车 键 go ('left', 1) 按 回 车 键 go ('right',…" at bounding box center [268, 43] width 95 height 45
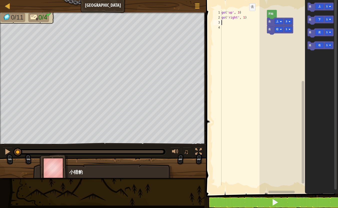
click at [245, 18] on div "go ( 'up' , 3 ) go ( 'right' , 1 )" at bounding box center [244, 102] width 47 height 185
type textarea "go('right', 3)"
click at [232, 24] on div "go ( 'up' , 3 ) go ( 'right' , 3 )" at bounding box center [244, 102] width 47 height 185
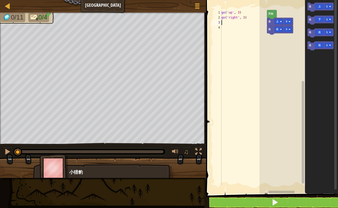
type textarea "go"
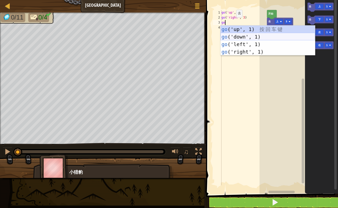
click at [237, 36] on div "go ('up', 1) 按 回 车 键 go ('down', 1) 按 回 车 键 go ('left', 1) 按 回 车 键 go ('right',…" at bounding box center [268, 48] width 95 height 45
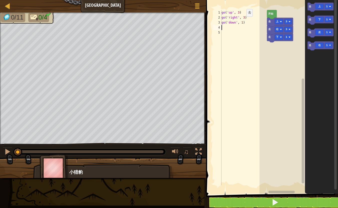
click at [244, 24] on div "go ( 'up' , 3 ) go ( 'right' , 3 ) go ( 'down' , 1 )" at bounding box center [244, 102] width 47 height 185
type textarea "go('down', 3)"
drag, startPoint x: 250, startPoint y: 23, endPoint x: 214, endPoint y: 23, distance: 36.0
click at [214, 23] on div "go('down', 3) 1 2 3 4 5 go ( 'up' , 3 ) go ( 'right' , 3 ) go ( 'down' , 3 ) הה…" at bounding box center [239, 97] width 55 height 175
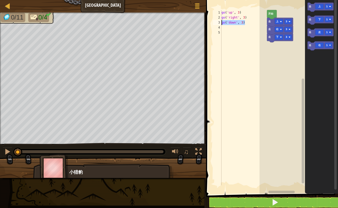
click at [225, 26] on div "go ( 'up' , 3 ) go ( 'right' , 3 ) go ( 'down' , 3 )" at bounding box center [244, 102] width 47 height 185
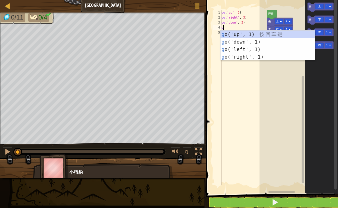
type textarea "go"
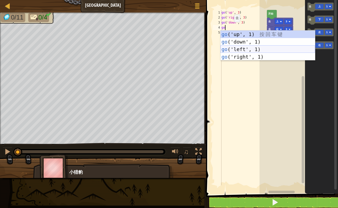
click at [239, 49] on div "go ('up', 1) 按 回 车 键 go ('down', 1) 按 回 车 键 go ('left', 1) 按 回 车 键 go ('right',…" at bounding box center [268, 53] width 95 height 45
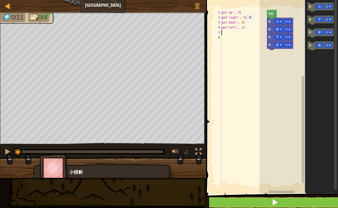
click at [243, 29] on div "go ( 'up' , 3 ) go ( 'right' , 3 ) go ( 'down' , 3 ) go ( 'left' , 1 )" at bounding box center [244, 102] width 47 height 185
type textarea "go('left', 2)"
click at [265, 202] on button at bounding box center [275, 203] width 134 height 12
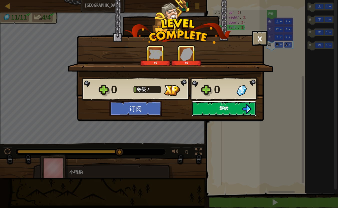
click at [219, 109] on button "继续" at bounding box center [224, 108] width 65 height 15
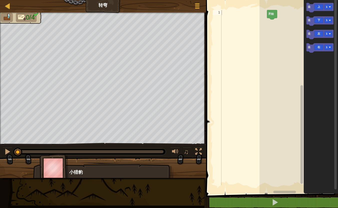
click at [228, 15] on div at bounding box center [244, 102] width 47 height 185
type textarea "go"
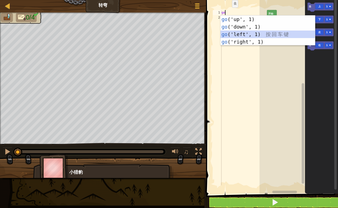
click at [239, 35] on div "go ('up', 1) 按 回 车 键 go ('down', 1) 按 回 车 键 go ('left', 1) 按 回 车 键 go ('right',…" at bounding box center [268, 38] width 95 height 45
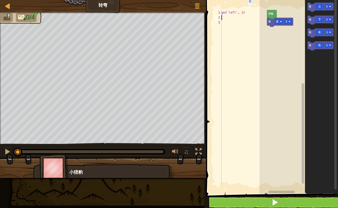
click at [243, 13] on div "go ( 'left' , 1 )" at bounding box center [244, 102] width 47 height 185
type textarea "go('left', 2)"
click at [230, 18] on div "go ( 'left' , 2 )" at bounding box center [244, 102] width 47 height 185
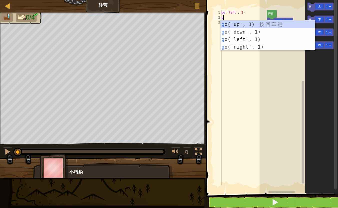
type textarea "go"
click at [240, 35] on div "go ('up', 1) 按 回 车 键 go ('down', 1) 按 回 车 键 go ('left', 1) 按 回 车 键 go ('right',…" at bounding box center [268, 43] width 95 height 45
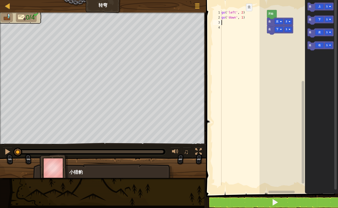
click at [243, 18] on div "go ( 'left' , 2 ) go ( 'down' , 1 )" at bounding box center [244, 102] width 47 height 185
type textarea "go('down', 2)"
click at [232, 21] on div "go ( 'left' , 2 ) go ( 'down' , 2 )" at bounding box center [244, 102] width 47 height 185
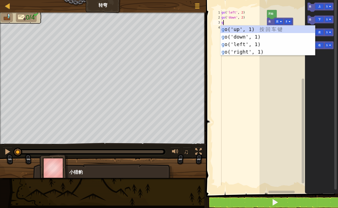
type textarea "go"
click at [235, 51] on div "go ('up', 1) 按 回 车 键 go ('down', 1) 按 回 车 键 go ('left', 1) 按 回 车 键 go ('right',…" at bounding box center [268, 48] width 95 height 45
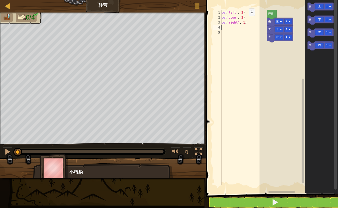
click at [245, 24] on div "go ( 'left' , 2 ) go ( 'down' , 2 ) go ( 'right' , 1 )" at bounding box center [244, 102] width 47 height 185
type textarea "go('right', 4)"
click at [232, 29] on div "go ( 'left' , 2 ) go ( 'down' , 2 ) go ( 'right' , 4 )" at bounding box center [244, 102] width 47 height 185
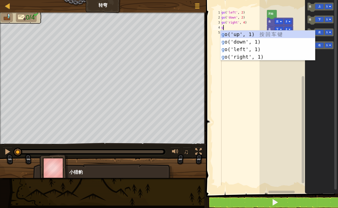
type textarea "go"
click at [249, 36] on div "go ('up', 1) 按 回 车 键 go ('down', 1) 按 回 车 键 go ('left', 1) 按 回 车 键 go ('right',…" at bounding box center [268, 53] width 95 height 45
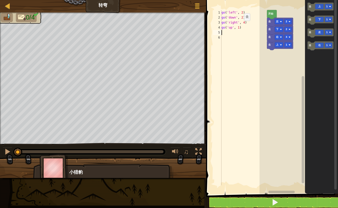
click at [240, 28] on div "go ( 'left' , 2 ) go ( 'down' , 2 ) go ( 'right' , 4 ) go ( 'up' , 1 )" at bounding box center [244, 102] width 47 height 185
type textarea "go('up', 3)"
click at [272, 206] on span at bounding box center [275, 202] width 7 height 7
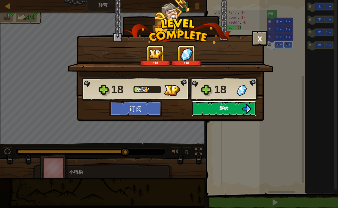
click at [230, 108] on button "继续" at bounding box center [224, 108] width 65 height 15
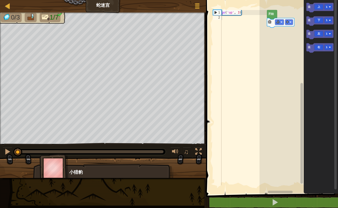
click at [224, 18] on div "go ( 'up' , 3 )" at bounding box center [244, 102] width 47 height 185
type textarea "g"
type textarea "go"
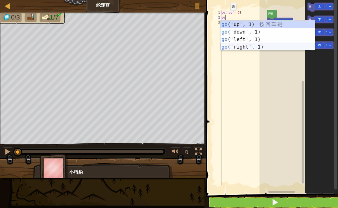
click at [242, 49] on div "go ('up', 1) 按 回 车 键 go ('down', 1) 按 回 车 键 go ('left', 1) 按 回 车 键 go ('right',…" at bounding box center [268, 43] width 95 height 45
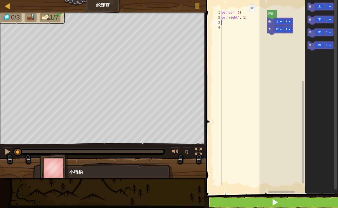
click at [245, 19] on div "go ( 'up' , 3 ) go ( 'right' , 1 )" at bounding box center [244, 102] width 47 height 185
type textarea "go('right', 2)"
click at [232, 23] on div "go ( 'up' , 3 ) go ( 'right' , 2 )" at bounding box center [244, 102] width 47 height 185
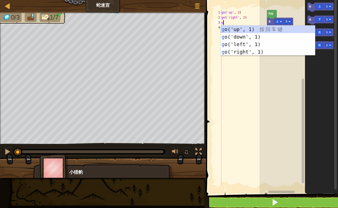
type textarea "go"
click at [239, 31] on div "go ('up', 1) 按 回 车 键 go ('down', 1) 按 回 车 键 go ('left', 1) 按 回 车 键 go ('right',…" at bounding box center [268, 48] width 95 height 45
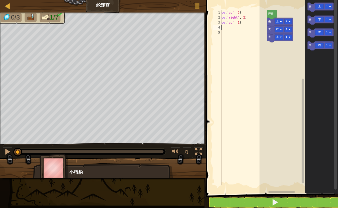
type textarea "go"
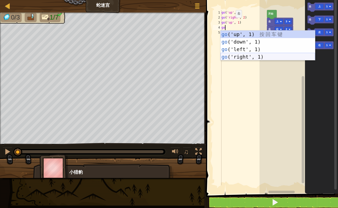
click at [246, 55] on div "go ('up', 1) 按 回 车 键 go ('down', 1) 按 回 车 键 go ('left', 1) 按 回 车 键 go ('right',…" at bounding box center [268, 53] width 95 height 45
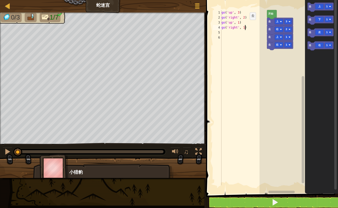
click at [246, 27] on div "go ( 'up' , 3 ) go ( 'right' , 2 ) go ( 'up' , 1 ) go ( 'right' , 1 )" at bounding box center [244, 102] width 47 height 185
type textarea "go('right', 2)"
click at [234, 32] on div "go ( 'up' , 3 ) go ( 'right' , 2 ) go ( 'up' , 1 ) go ( 'right' , 2 )" at bounding box center [244, 102] width 47 height 185
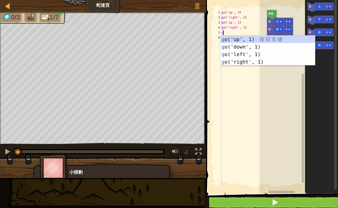
type textarea "go"
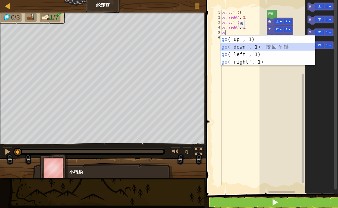
click at [236, 46] on div "go ('up', 1) 按 回 车 键 go ('down', 1) 按 回 车 键 go ('left', 1) 按 回 车 键 go ('right',…" at bounding box center [268, 58] width 95 height 45
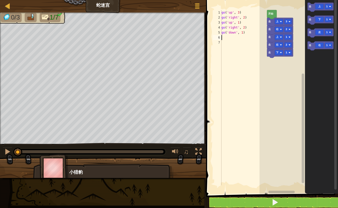
click at [244, 35] on div "go ( 'up' , 3 ) go ( 'right' , 2 ) go ( 'up' , 1 ) go ( 'right' , 2 ) go ( 'dow…" at bounding box center [244, 102] width 47 height 185
type textarea "go('down', 2)"
click at [228, 38] on div "go ( 'up' , 3 ) go ( 'right' , 2 ) go ( 'up' , 1 ) go ( 'right' , 2 ) go ( 'dow…" at bounding box center [244, 102] width 47 height 185
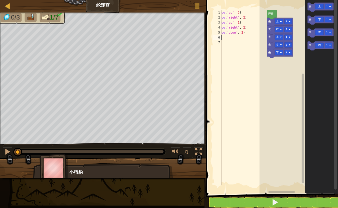
type textarea "go"
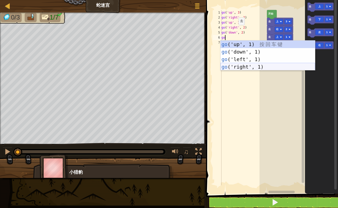
click at [242, 69] on div "go ('up', 1) 按 回 车 键 go ('down', 1) 按 回 车 键 go ('left', 1) 按 回 车 键 go ('right',…" at bounding box center [268, 63] width 95 height 45
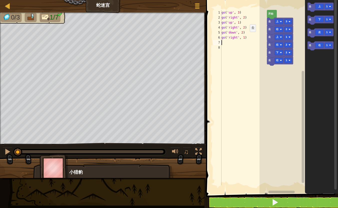
click at [246, 39] on div "go ( 'up' , 3 ) go ( 'right' , 2 ) go ( 'up' , 1 ) go ( 'right' , 2 ) go ( 'dow…" at bounding box center [244, 102] width 47 height 185
type textarea "go('right', 2)"
click at [230, 43] on div "go ( 'up' , 3 ) go ( 'right' , 2 ) go ( 'up' , 1 ) go ( 'right' , 2 ) go ( 'dow…" at bounding box center [244, 102] width 47 height 185
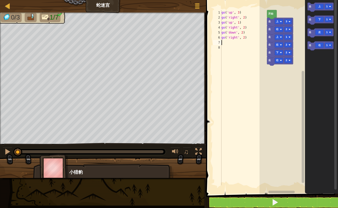
type textarea "go"
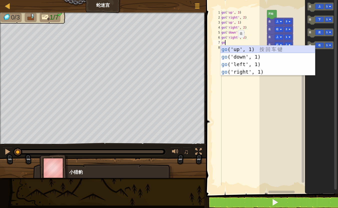
click at [239, 50] on div "go ('up', 1) 按 回 车 键 go ('down', 1) 按 回 车 键 go ('left', 1) 按 回 车 键 go ('right',…" at bounding box center [268, 68] width 95 height 45
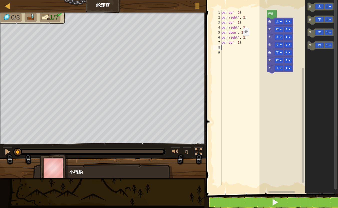
click at [239, 43] on div "go ( 'up' , 3 ) go ( 'right' , 2 ) go ( 'up' , 1 ) go ( 'right' , 2 ) go ( 'dow…" at bounding box center [244, 102] width 47 height 185
type textarea "go('up', 3)"
click at [274, 201] on span at bounding box center [275, 202] width 7 height 7
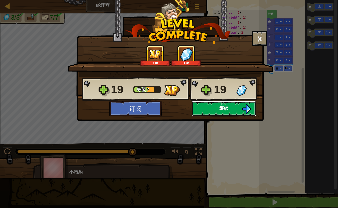
click at [225, 105] on span "继续" at bounding box center [224, 108] width 9 height 6
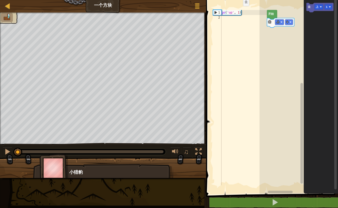
click at [240, 13] on div "go ( 'up' , 1 )" at bounding box center [244, 102] width 47 height 185
type textarea "go('up', 2)"
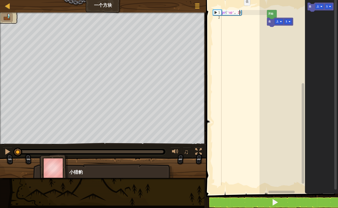
scroll to position [2, 1]
click at [235, 20] on div "go ( 'up' , 2 )" at bounding box center [244, 102] width 47 height 185
type textarea "go"
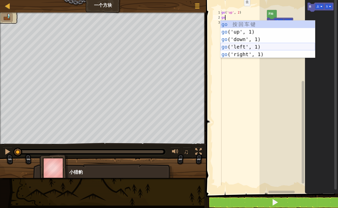
click at [246, 45] on div "go 按 回 车 键 go ('up', 1) 按 回 车 键 go ('down', 1) 按 回 车 键 go ('left', 1) 按 回 车 键 g…" at bounding box center [268, 47] width 95 height 53
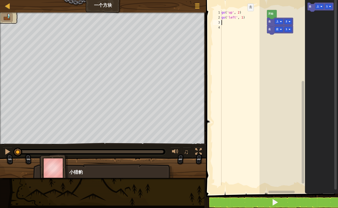
click at [244, 19] on div "go ( 'up' , 2 ) go ( 'left' , 1 )" at bounding box center [244, 102] width 47 height 185
type textarea "go('left', 3)"
click at [235, 22] on div "go ( 'up' , 2 ) go ( 'left' , 3 )" at bounding box center [244, 102] width 47 height 185
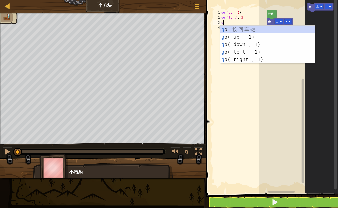
type textarea "go"
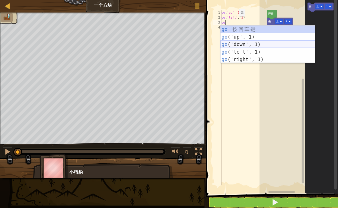
click at [240, 43] on div "go 按 回 车 键 go ('up', 1) 按 回 车 键 go ('down', 1) 按 回 车 键 go ('left', 1) 按 回 车 键 g…" at bounding box center [268, 52] width 95 height 53
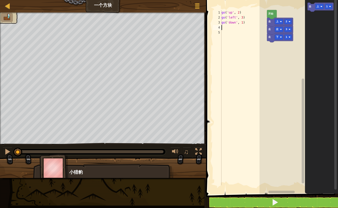
click at [244, 22] on div "go ( 'up' , 2 ) go ( 'left' , 3 ) go ( 'down' , 1 )" at bounding box center [244, 102] width 47 height 185
type textarea "go('down', 2)"
click at [236, 26] on div "go ( 'up' , 2 ) go ( 'left' , 3 ) go ( 'down' , 2 )" at bounding box center [244, 102] width 47 height 185
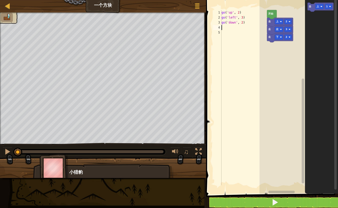
type textarea "go"
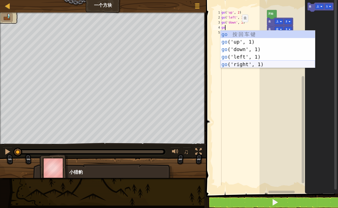
click at [254, 64] on div "go 按 回 车 键 go ('up', 1) 按 回 车 键 go ('down', 1) 按 回 车 键 go ('left', 1) 按 回 车 键 g…" at bounding box center [268, 57] width 95 height 53
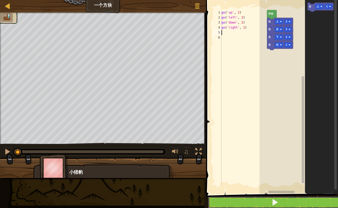
click at [257, 203] on button at bounding box center [275, 203] width 134 height 12
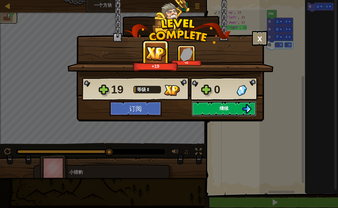
click at [223, 111] on span "继续" at bounding box center [224, 108] width 9 height 6
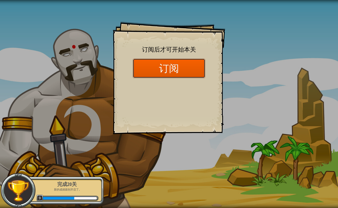
click at [164, 65] on button "订阅" at bounding box center [169, 68] width 73 height 19
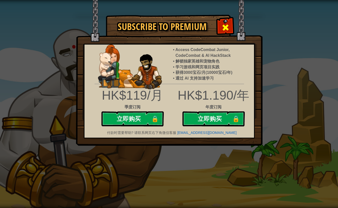
click at [225, 24] on span at bounding box center [226, 28] width 8 height 8
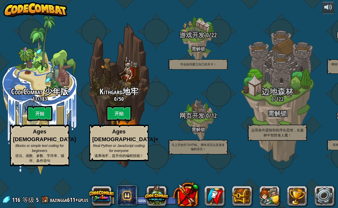
select select "zh-[PERSON_NAME]"
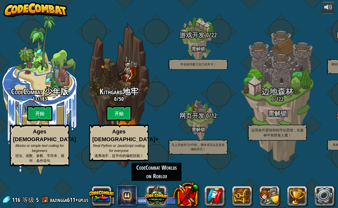
click at [151, 201] on button at bounding box center [157, 195] width 24 height 24
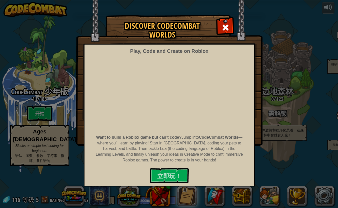
click at [286, 133] on div "Discover CodeCombat Worlds Play, Code and Create on Roblox Want to build a Robl…" at bounding box center [169, 80] width 338 height 130
click at [229, 26] on span at bounding box center [226, 28] width 8 height 8
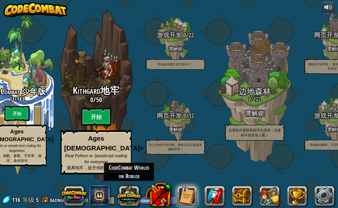
click at [102, 126] on btn "开始" at bounding box center [96, 117] width 30 height 18
select select "zh-[PERSON_NAME]"
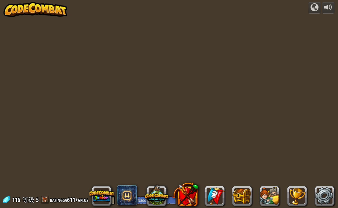
select select "zh-[PERSON_NAME]"
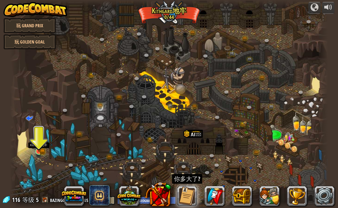
click at [42, 148] on img at bounding box center [39, 143] width 8 height 18
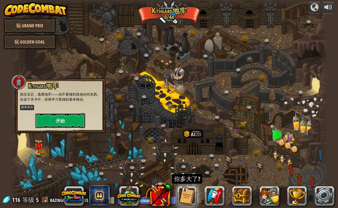
click at [68, 119] on button "开始" at bounding box center [60, 120] width 50 height 15
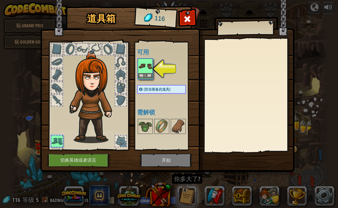
click at [146, 68] on img at bounding box center [145, 66] width 14 height 14
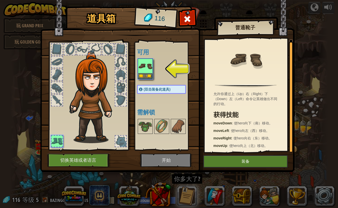
scroll to position [2, 0]
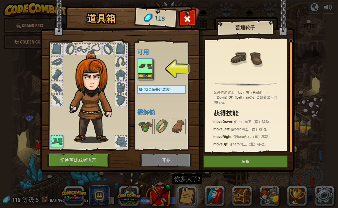
click at [163, 163] on img at bounding box center [167, 81] width 254 height 182
drag, startPoint x: 147, startPoint y: 74, endPoint x: 63, endPoint y: 78, distance: 84.6
click at [63, 78] on div "道具箱 116 可用 装备 (双击装备此道具) 需解锁 普通靴子 允许你通过上（Up）右（Right）下（Down）左（Left）命令让英雄做出不同的行动。 …" at bounding box center [169, 90] width 254 height 165
click at [147, 63] on img at bounding box center [145, 66] width 14 height 14
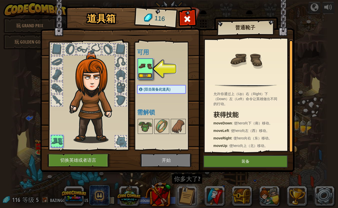
click at [147, 76] on button "装备" at bounding box center [145, 75] width 14 height 5
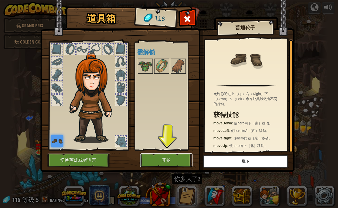
click at [168, 157] on button "开始" at bounding box center [166, 160] width 52 height 14
